Goal: Information Seeking & Learning: Learn about a topic

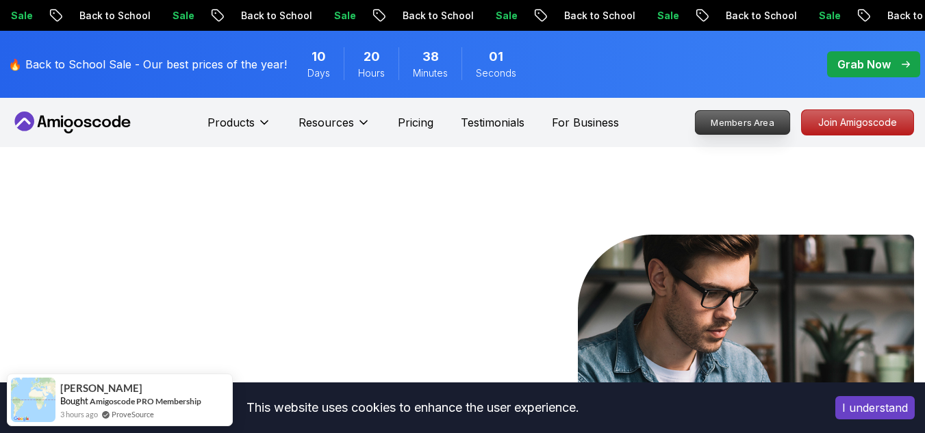
click at [781, 127] on p "Members Area" at bounding box center [742, 122] width 94 height 23
click at [741, 126] on p "Members Area" at bounding box center [742, 122] width 94 height 23
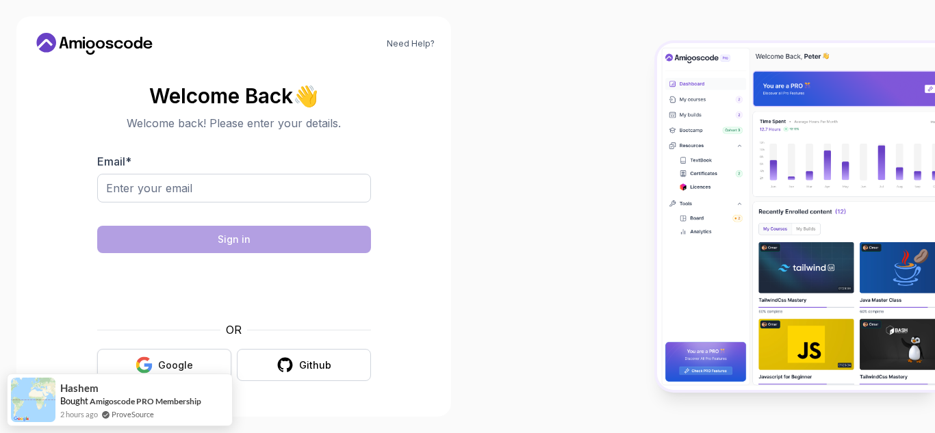
click at [175, 362] on div "Google" at bounding box center [175, 366] width 35 height 14
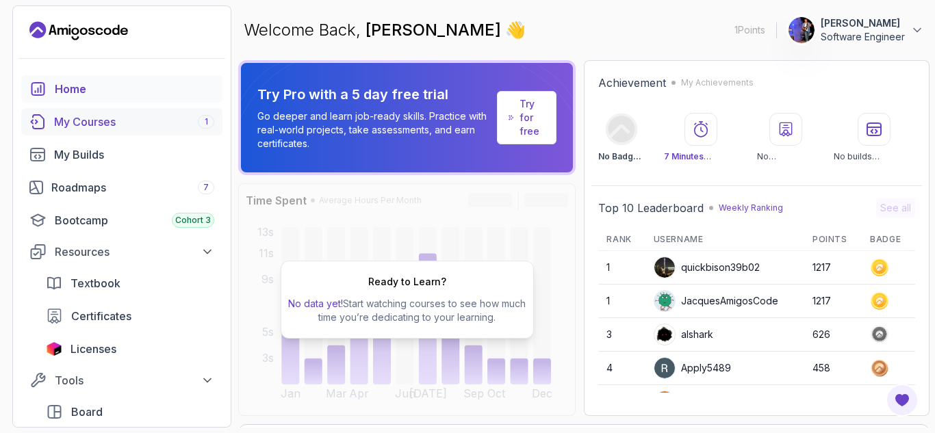
click at [145, 126] on div "My Courses 1" at bounding box center [134, 122] width 160 height 16
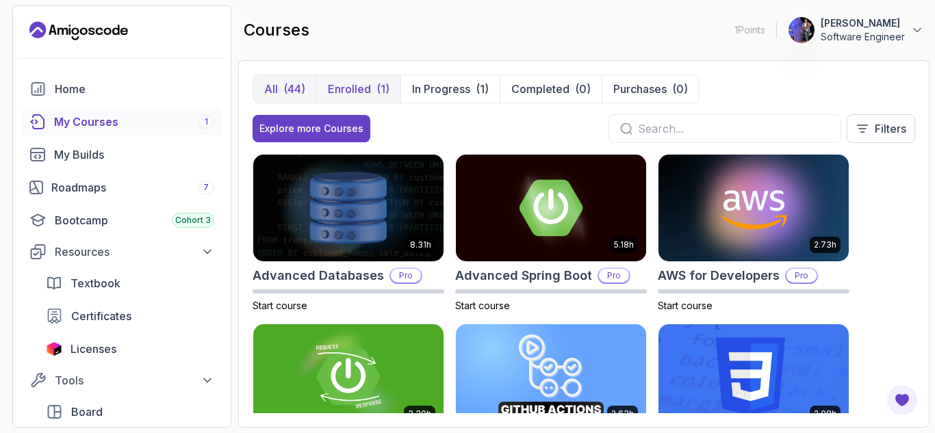
click at [363, 88] on p "Enrolled" at bounding box center [349, 89] width 43 height 16
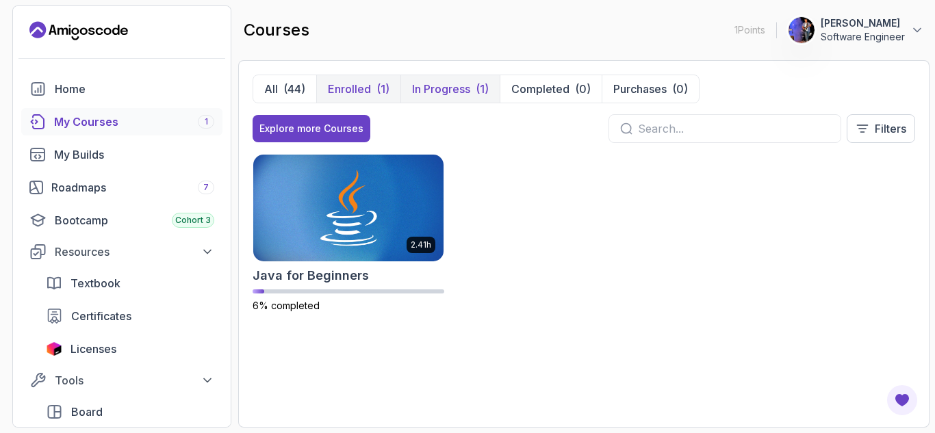
click at [439, 97] on p "In Progress" at bounding box center [441, 89] width 58 height 16
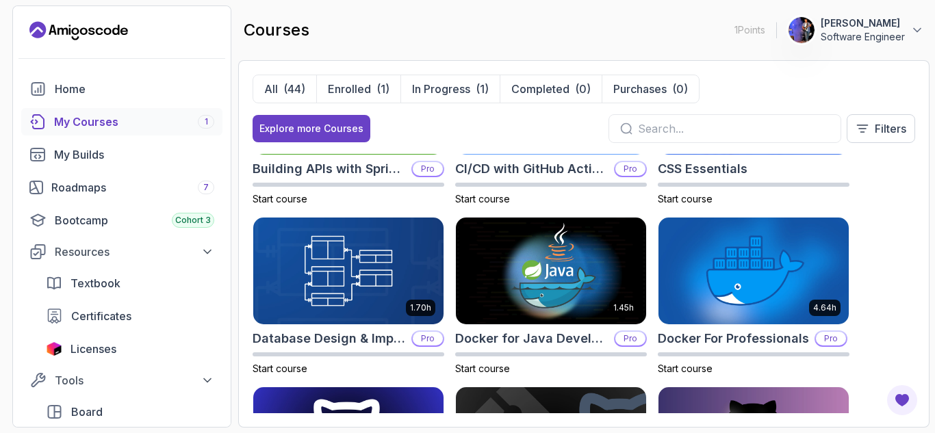
scroll to position [274, 0]
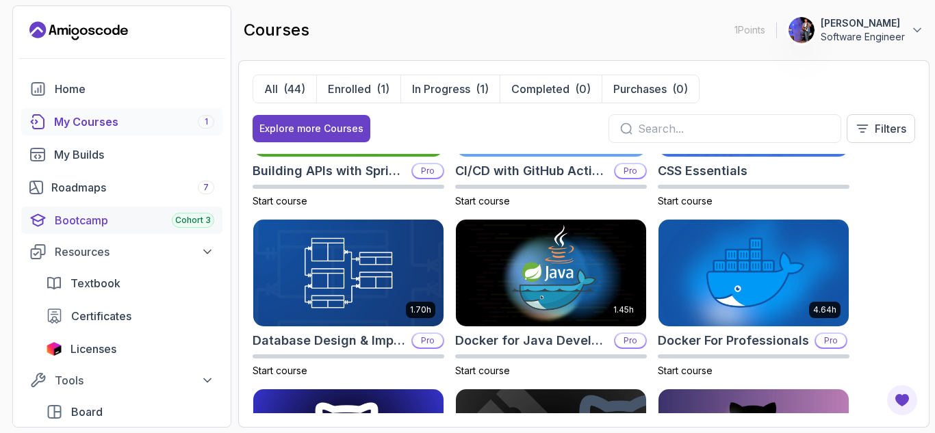
click at [100, 215] on div "Bootcamp Cohort 3" at bounding box center [134, 220] width 159 height 16
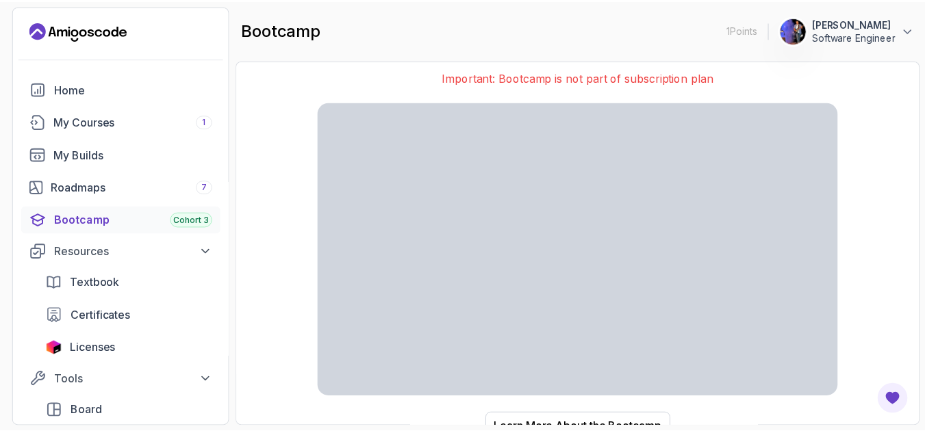
scroll to position [52, 0]
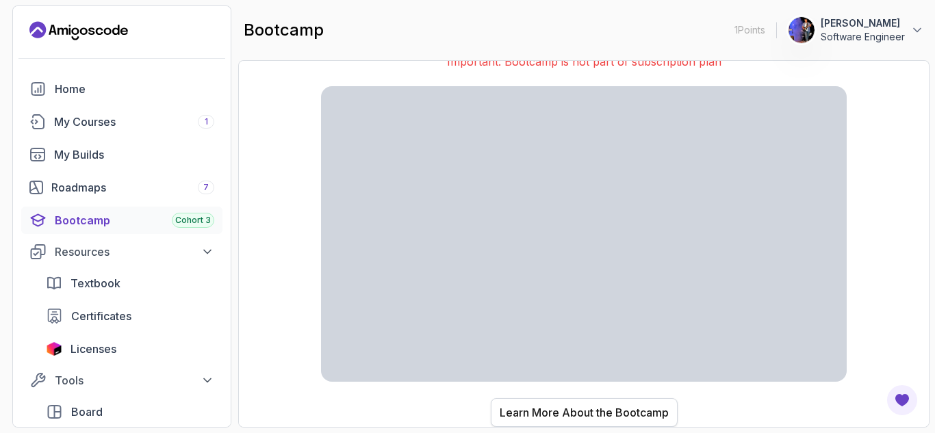
click at [584, 412] on div "Learn More About the Bootcamp" at bounding box center [584, 412] width 169 height 16
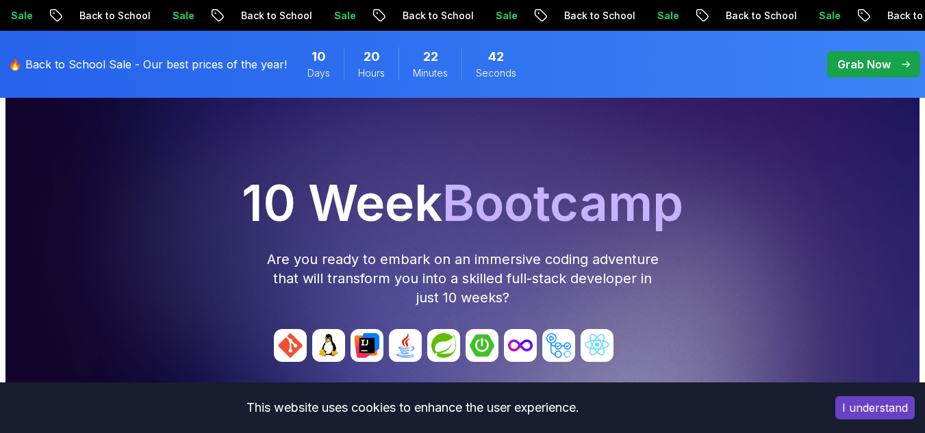
scroll to position [137, 0]
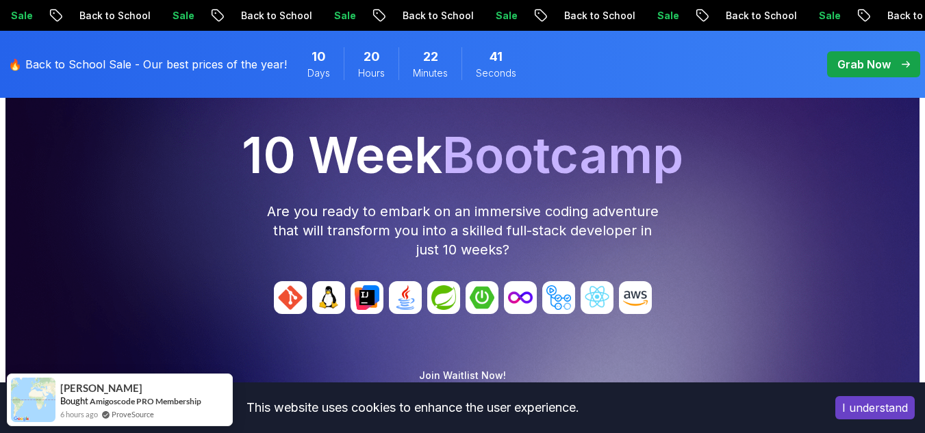
click at [296, 300] on img at bounding box center [290, 297] width 33 height 33
click at [335, 300] on img at bounding box center [328, 297] width 33 height 33
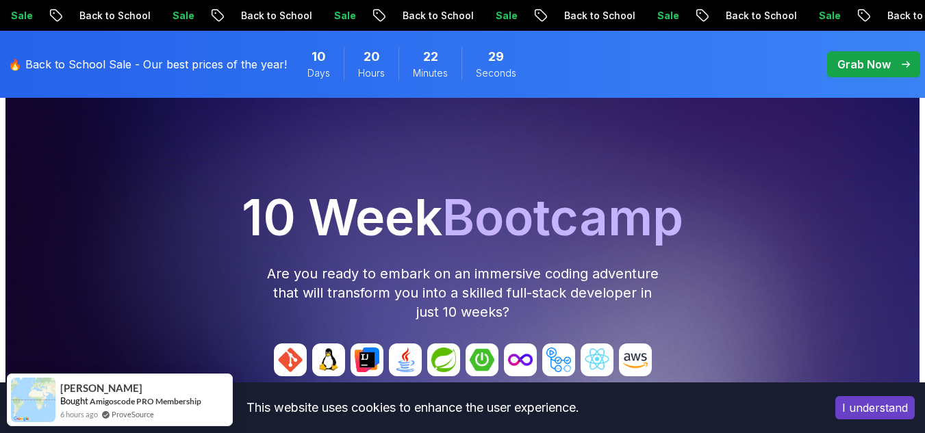
scroll to position [68, 0]
